Goal: Information Seeking & Learning: Find specific fact

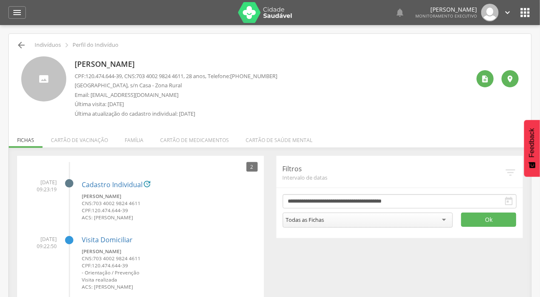
click at [21, 46] on icon "" at bounding box center [21, 45] width 10 height 10
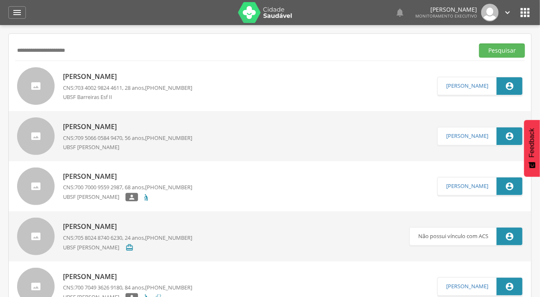
drag, startPoint x: 93, startPoint y: 53, endPoint x: 8, endPoint y: 57, distance: 84.8
click at [14, 15] on icon "" at bounding box center [17, 13] width 10 height 10
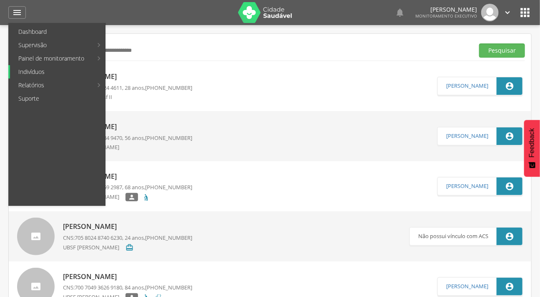
click at [35, 68] on link "Indivíduos" at bounding box center [57, 71] width 95 height 13
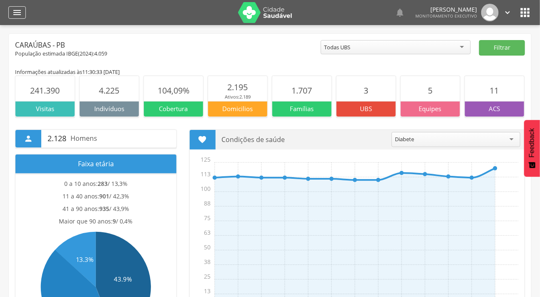
click at [14, 12] on icon "" at bounding box center [17, 13] width 10 height 10
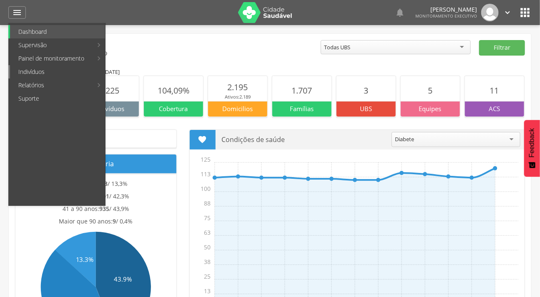
click at [28, 67] on link "Indivíduos" at bounding box center [57, 71] width 95 height 13
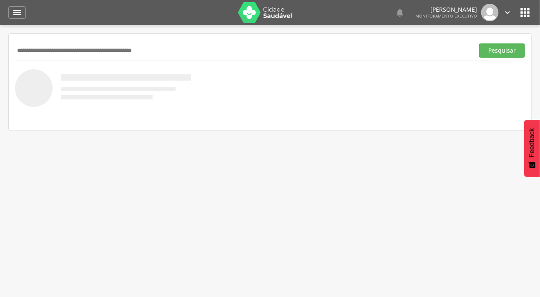
click at [335, 289] on div " Supervisão  Distritos  Ubs Coordenador: - Caraúbas / [GEOGRAPHIC_DATA] Inte…" at bounding box center [270, 173] width 540 height 297
click at [65, 50] on input "text" at bounding box center [243, 50] width 456 height 14
type input "*******"
click at [479, 43] on button "Pesquisar" at bounding box center [502, 50] width 46 height 14
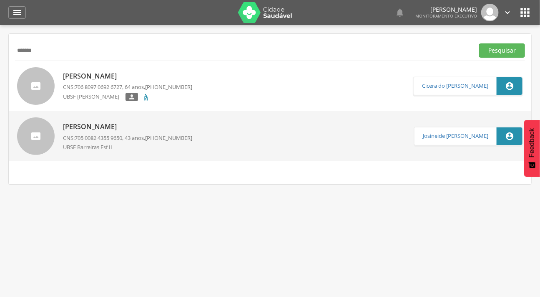
click at [82, 127] on p "[PERSON_NAME]" at bounding box center [127, 127] width 129 height 10
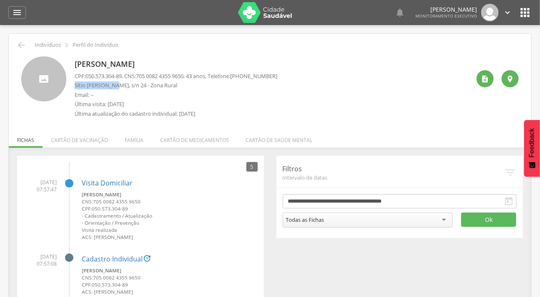
drag, startPoint x: 116, startPoint y: 86, endPoint x: 74, endPoint y: 81, distance: 42.4
click at [75, 81] on p "Sítio [PERSON_NAME], s/n 24 - Zona Rural" at bounding box center [176, 85] width 203 height 8
copy p "Sítio [PERSON_NAME]"
drag, startPoint x: 191, startPoint y: 75, endPoint x: 142, endPoint y: 72, distance: 49.4
click at [142, 72] on span "705 0082 4355 9650" at bounding box center [160, 76] width 48 height 8
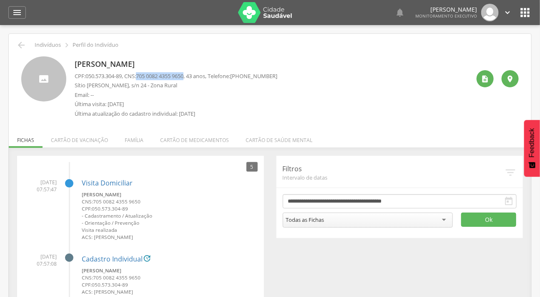
copy span "705 0082 4355 9650"
